Goal: Book appointment/travel/reservation

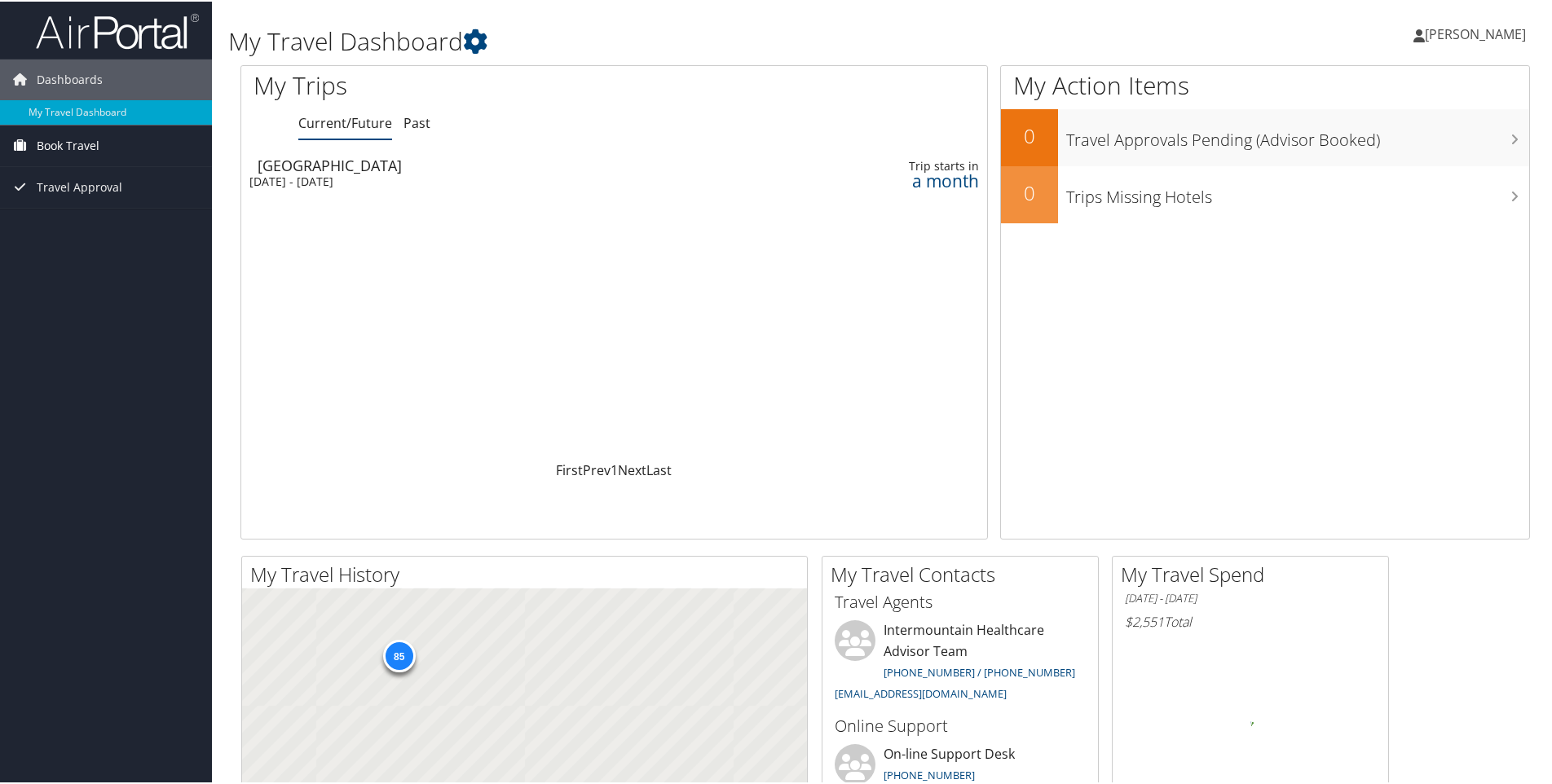
click at [97, 152] on span "Book Travel" at bounding box center [68, 145] width 63 height 41
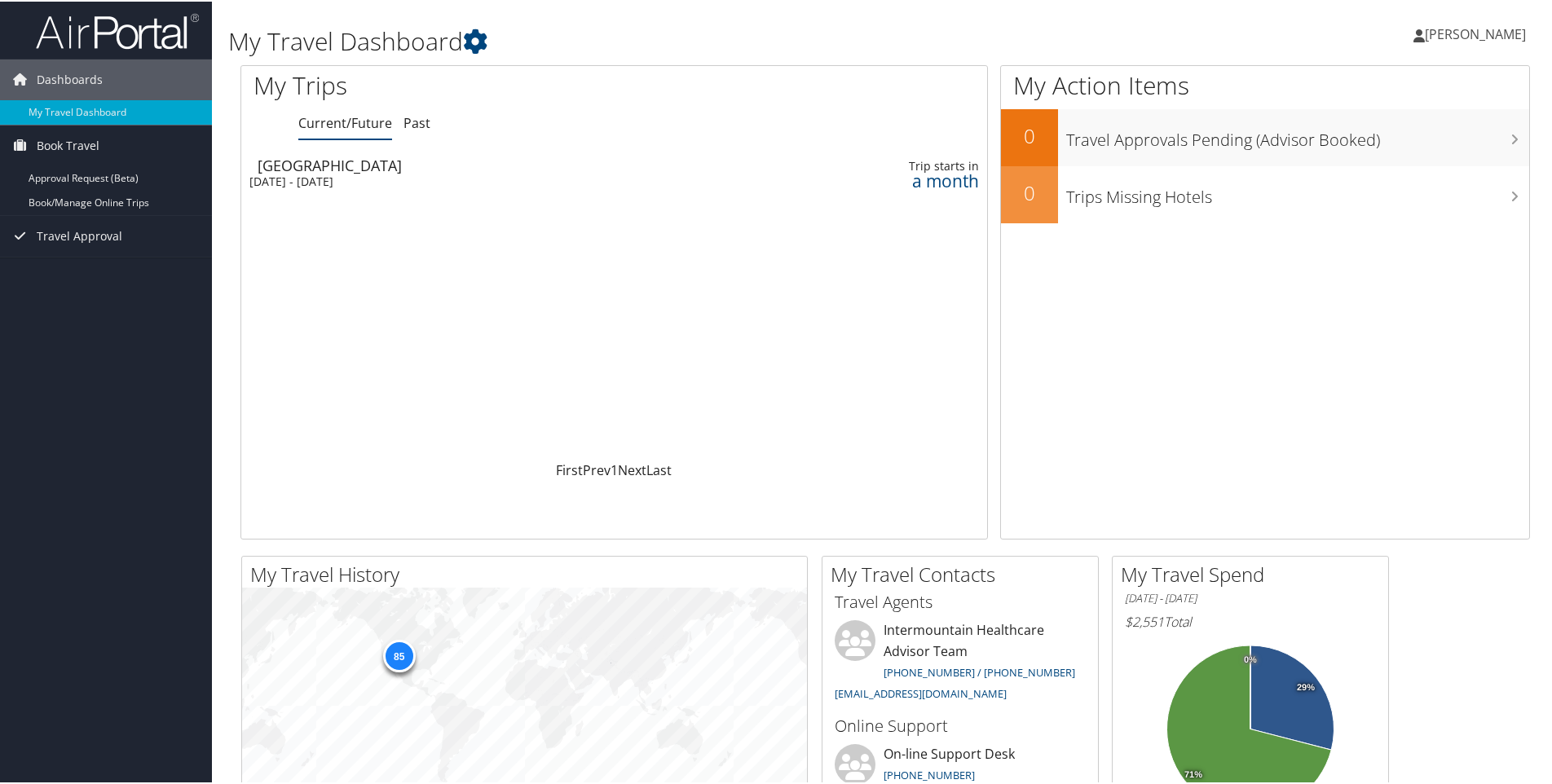
click at [352, 179] on div "[DATE] - [DATE]" at bounding box center [480, 179] width 463 height 14
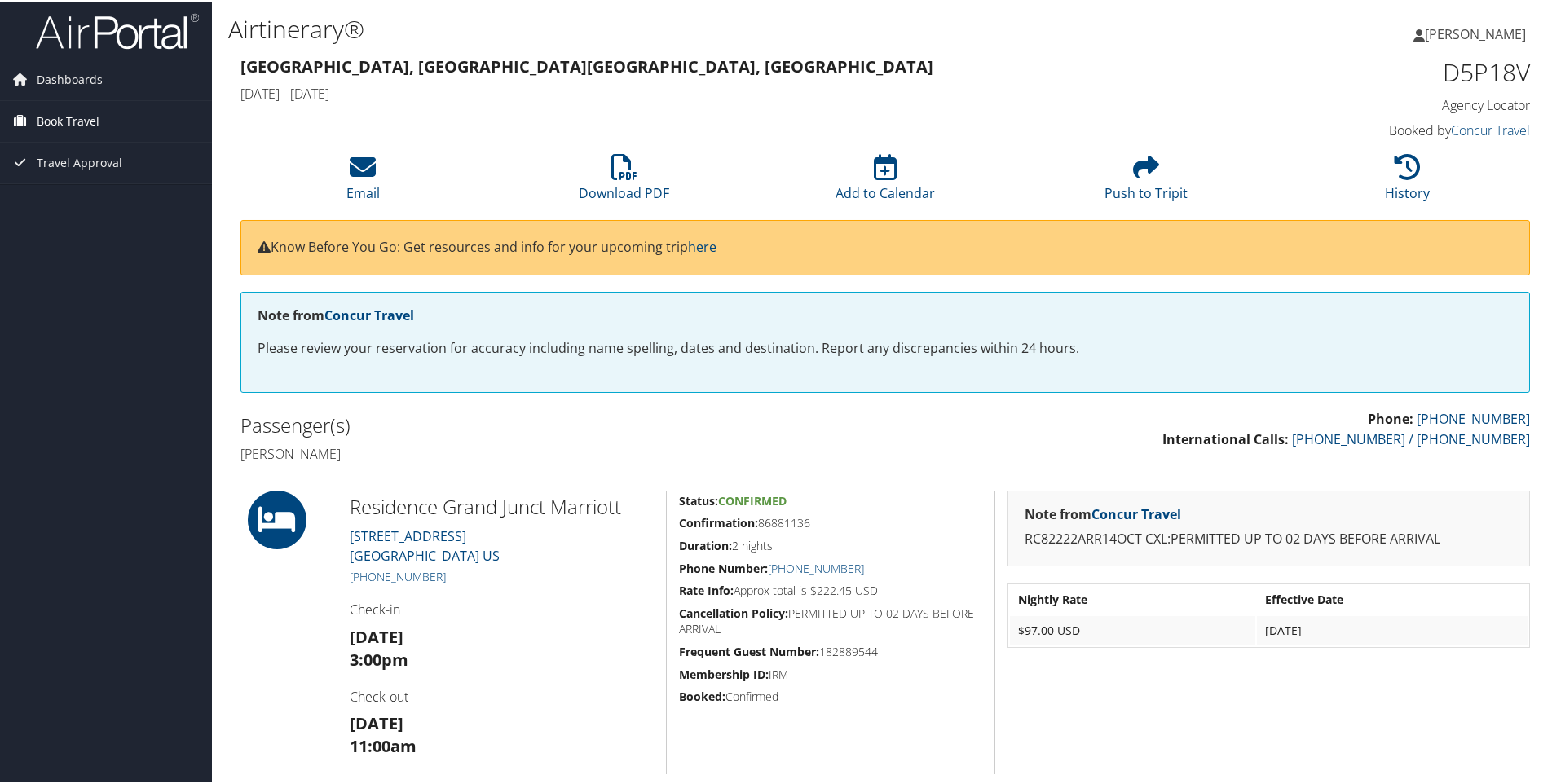
click at [83, 128] on span "Book Travel" at bounding box center [68, 120] width 63 height 41
click at [113, 175] on link "Book/Manage Online Trips" at bounding box center [105, 177] width 212 height 25
